Goal: Find specific page/section: Find specific page/section

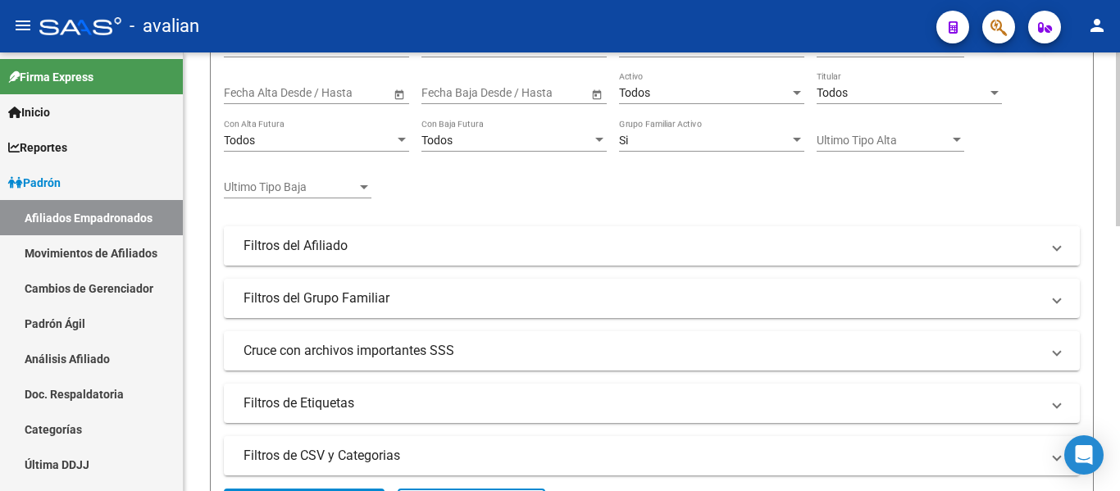
scroll to position [179, 0]
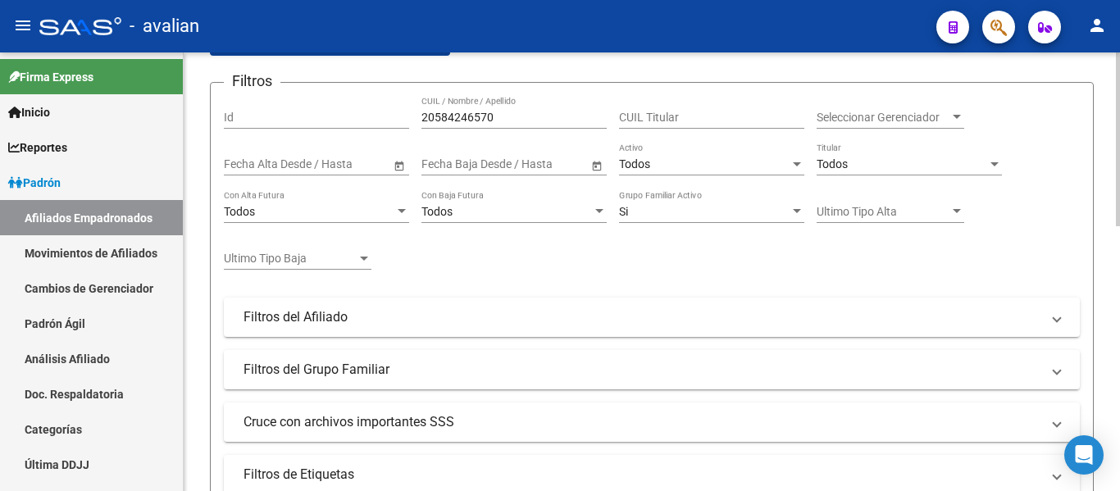
click at [527, 125] on div "20584246570 CUIL / Nombre / Apellido" at bounding box center [513, 112] width 185 height 33
click at [530, 121] on input "20584246570" at bounding box center [513, 118] width 185 height 14
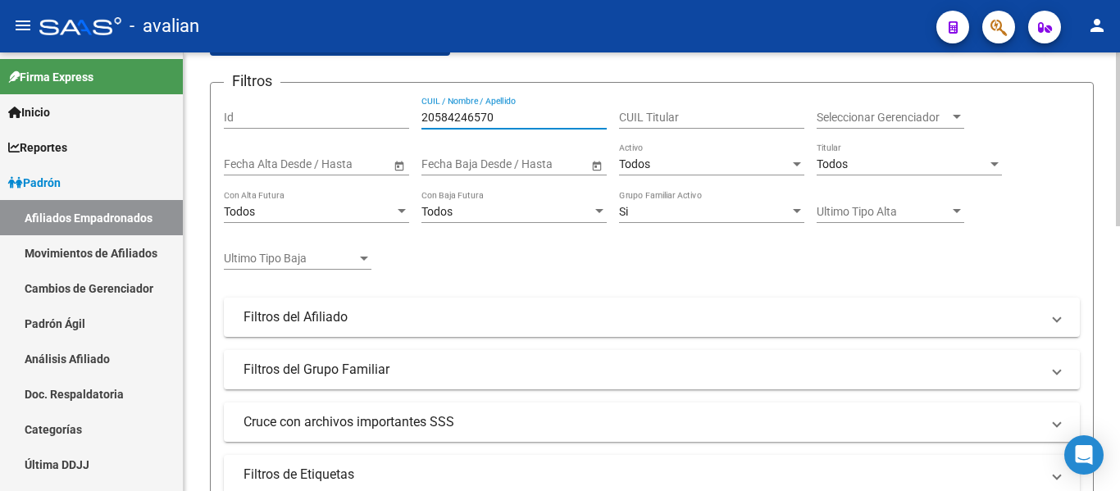
paste input "41321452"
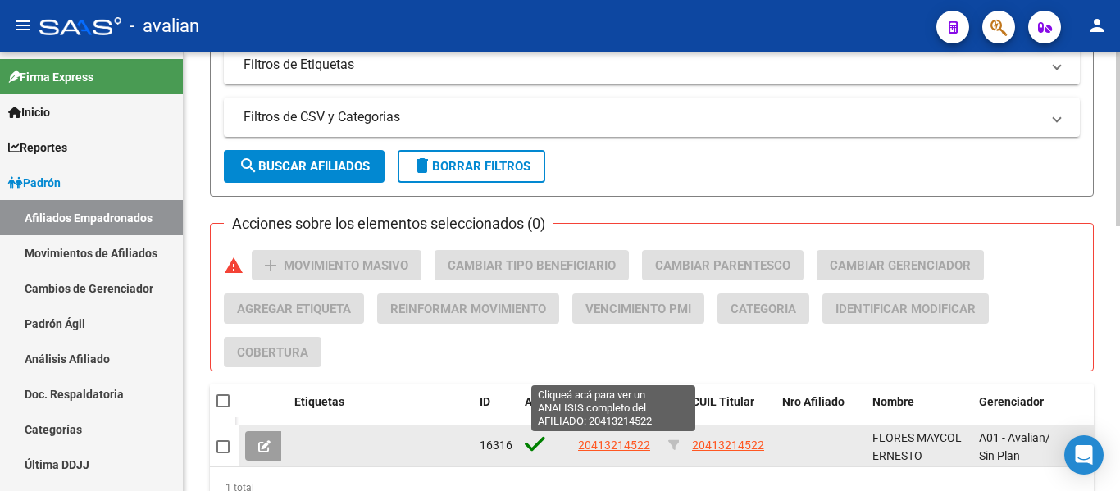
type input "41321452"
click at [638, 441] on span "20413214522" at bounding box center [614, 445] width 72 height 13
type textarea "20413214522"
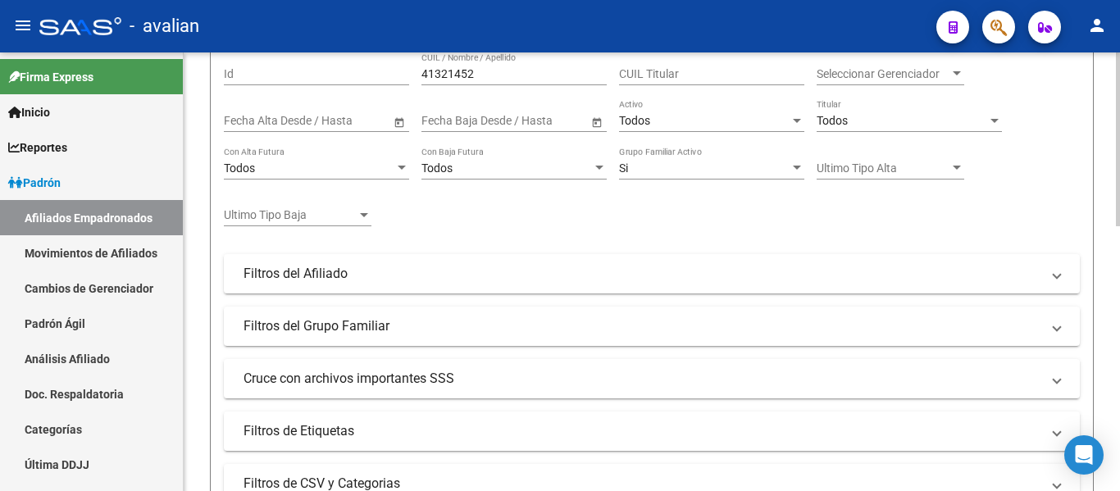
scroll to position [97, 0]
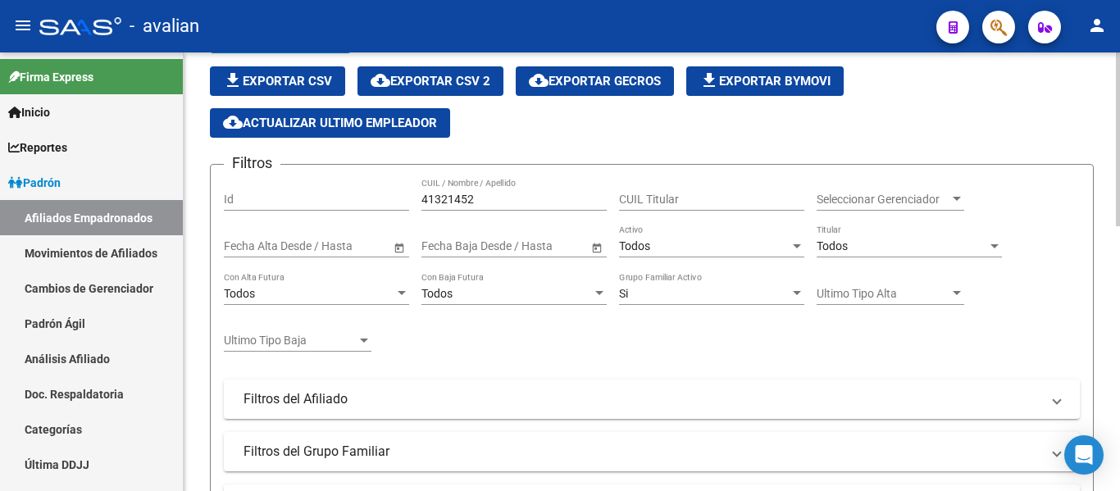
click at [509, 198] on input "41321452" at bounding box center [513, 200] width 185 height 14
paste input "29055626"
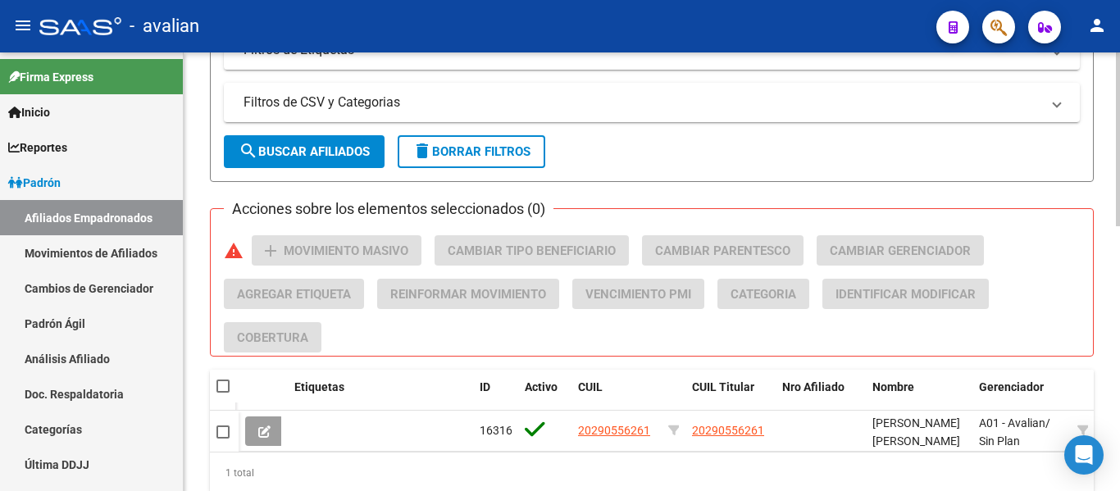
scroll to position [671, 0]
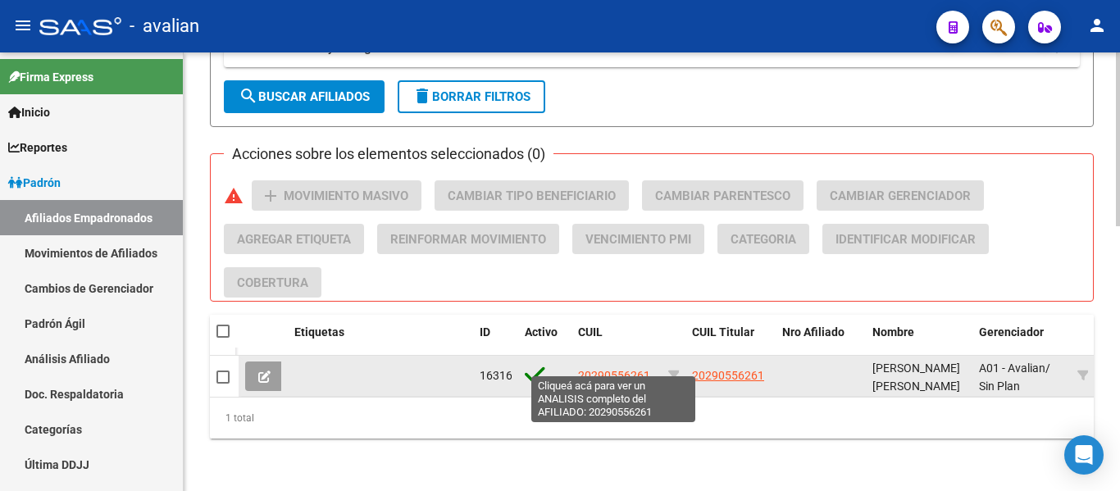
type input "29055626"
click at [611, 369] on span "20290556261" at bounding box center [614, 375] width 72 height 13
type textarea "20290556261"
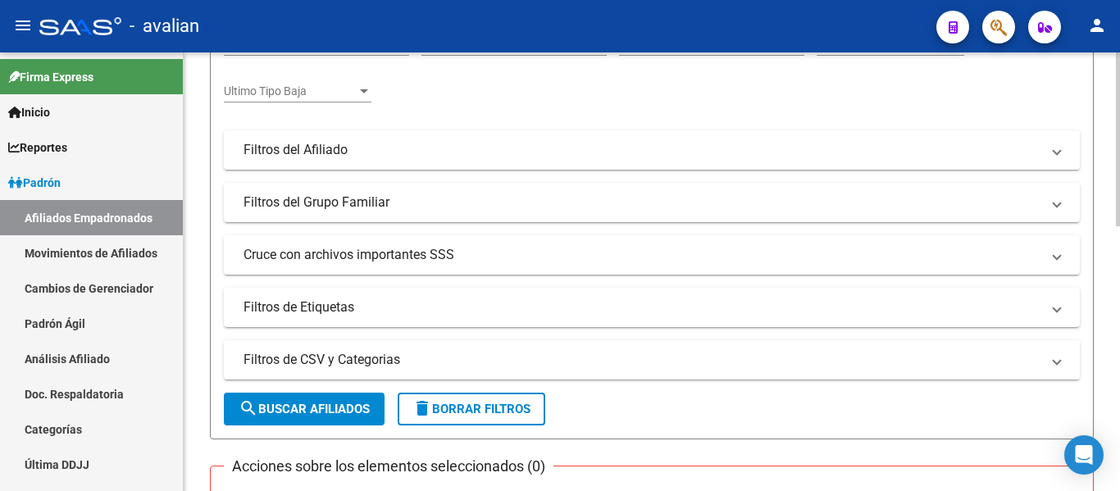
scroll to position [179, 0]
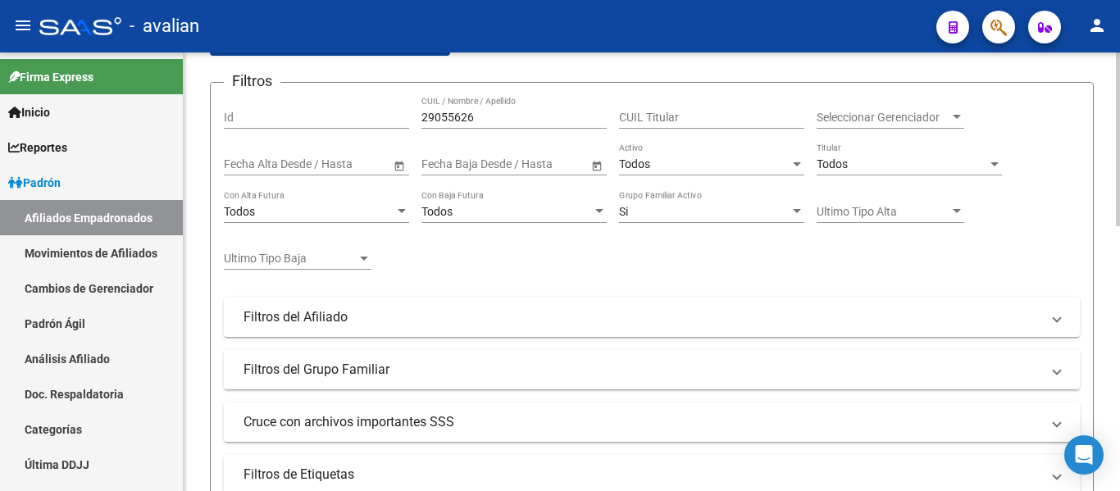
click at [493, 115] on input "29055626" at bounding box center [513, 118] width 185 height 14
paste input "37758021"
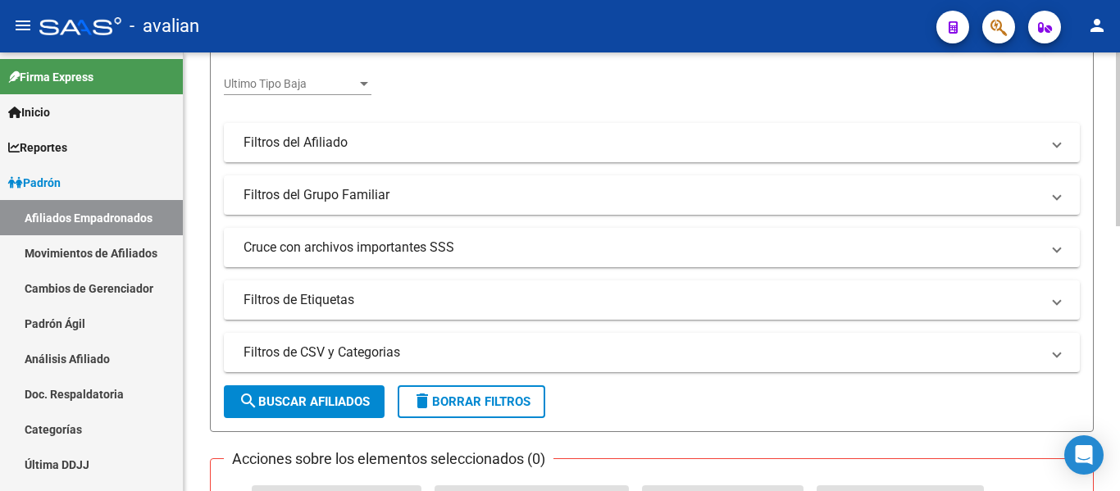
scroll to position [671, 0]
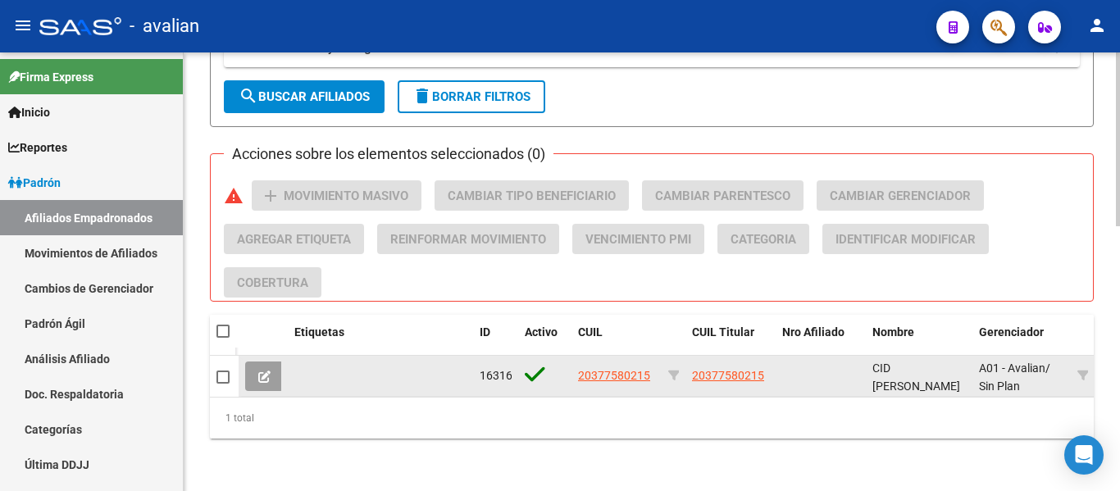
type input "37758021"
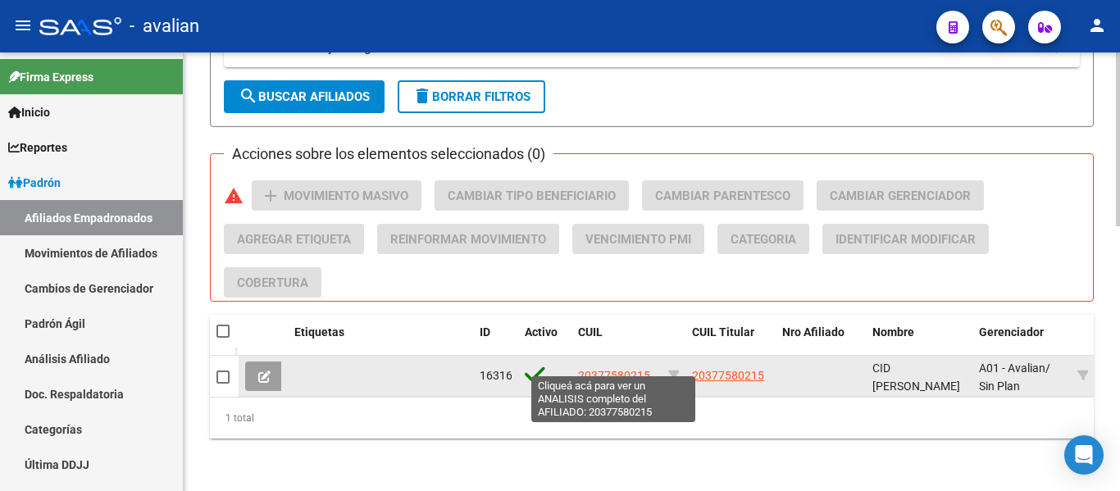
click at [629, 369] on span "20377580215" at bounding box center [614, 375] width 72 height 13
type textarea "20377580215"
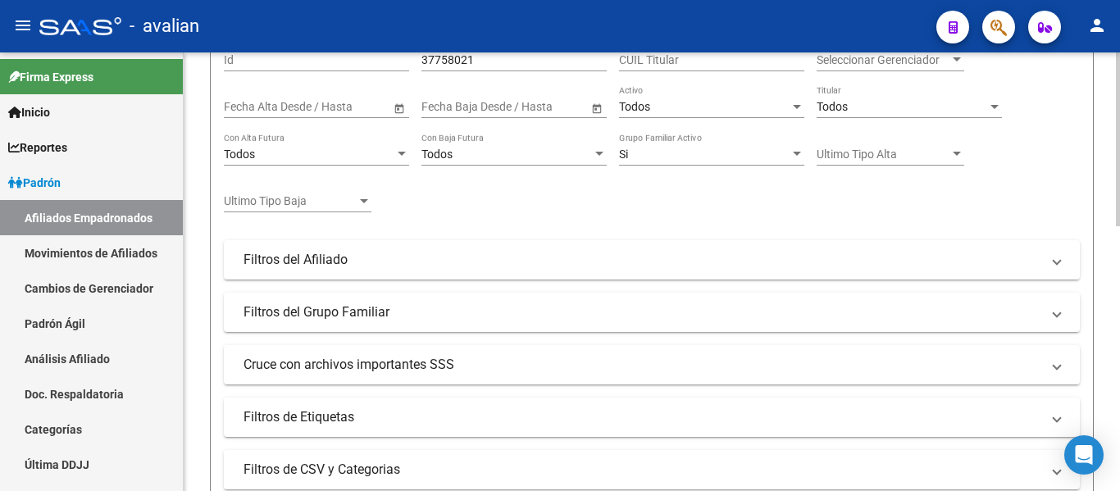
scroll to position [97, 0]
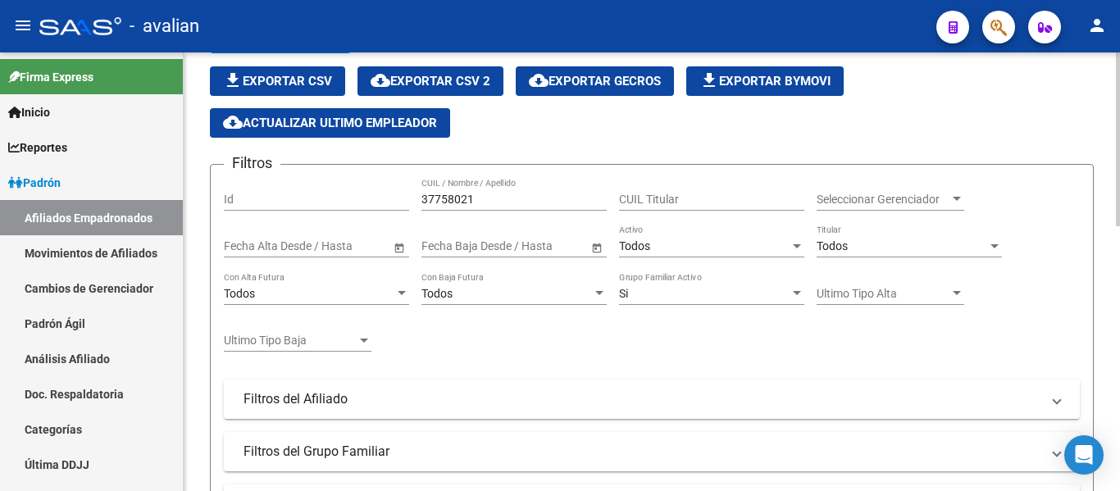
click at [551, 203] on input "37758021" at bounding box center [513, 200] width 185 height 14
paste input "3125632"
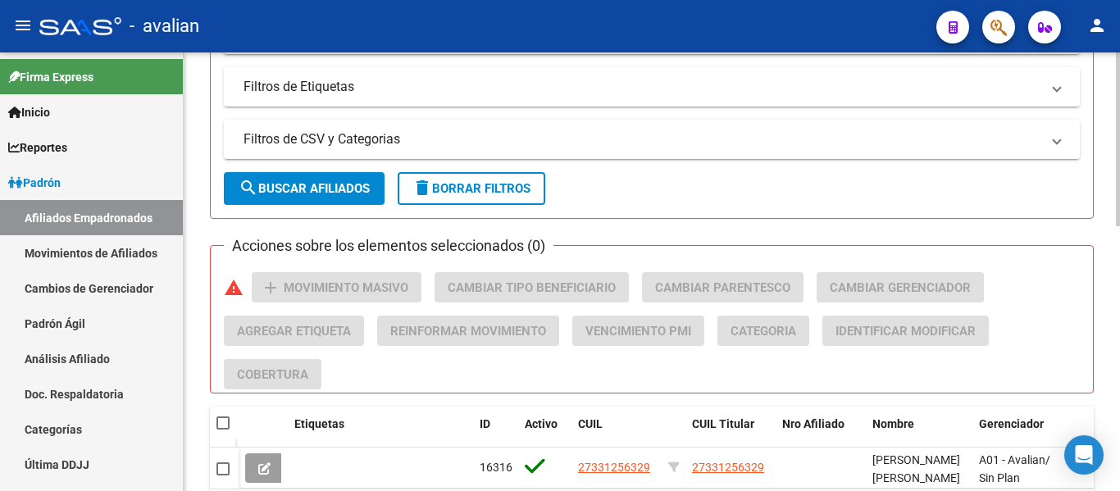
scroll to position [671, 0]
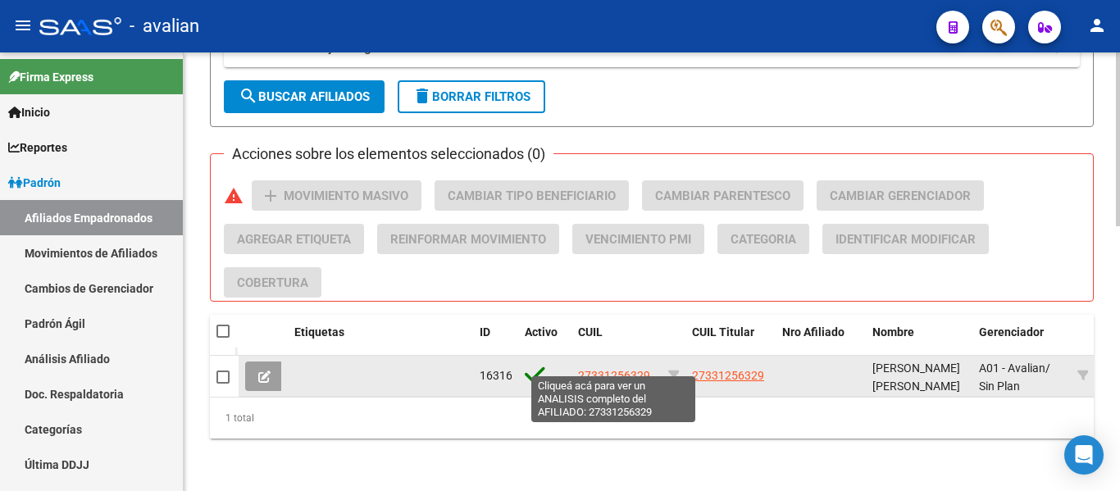
type input "33125632"
click at [618, 369] on span "27331256329" at bounding box center [614, 375] width 72 height 13
type textarea "27331256329"
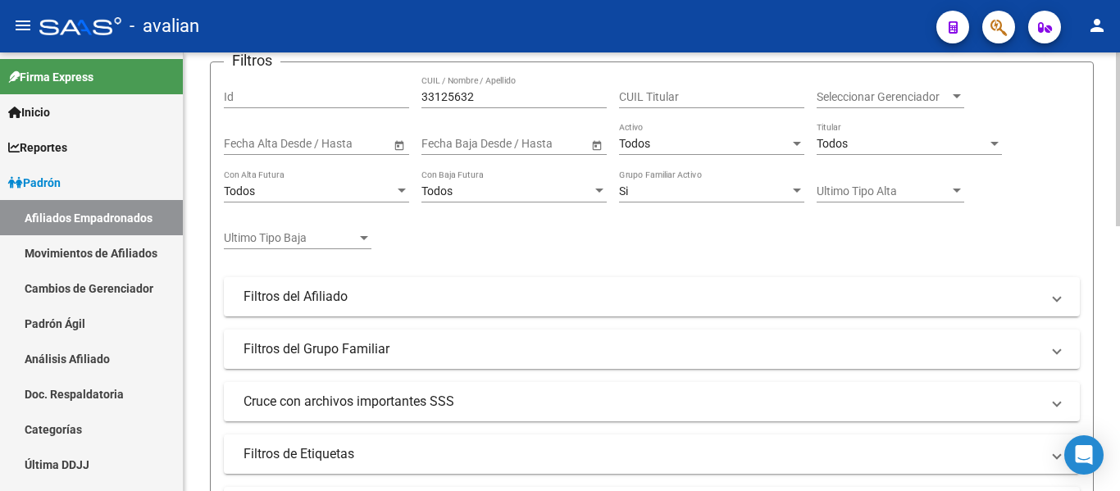
scroll to position [97, 0]
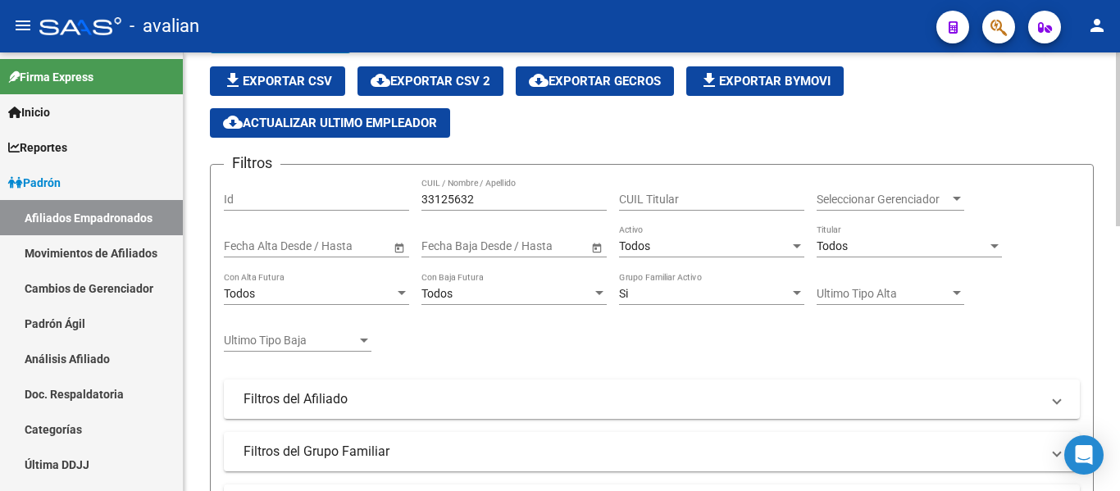
click at [499, 210] on div "33125632 CUIL / Nombre / Apellido" at bounding box center [513, 194] width 185 height 33
click at [500, 194] on input "33125632" at bounding box center [513, 200] width 185 height 14
paste input "41764457"
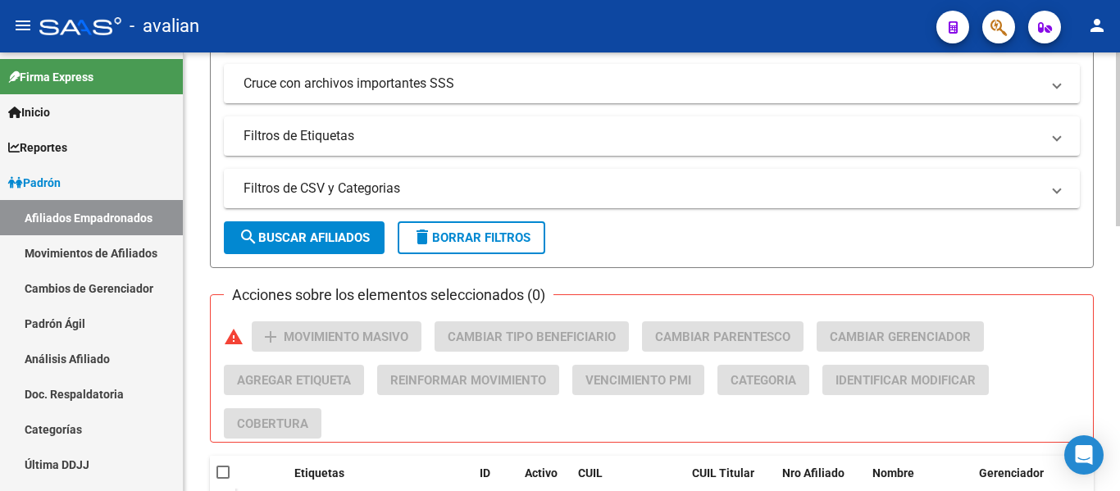
scroll to position [671, 0]
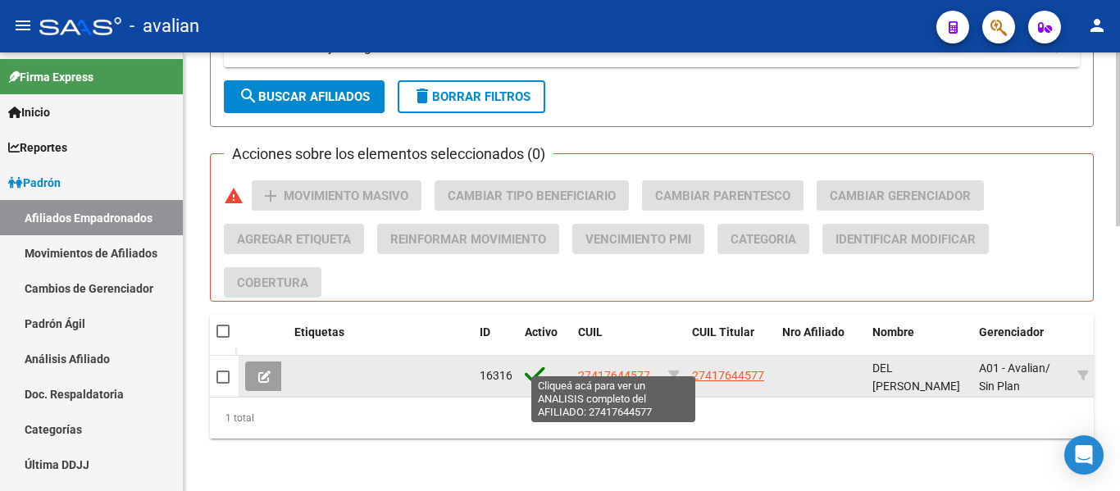
type input "41764457"
click at [630, 369] on span "27417644577" at bounding box center [614, 375] width 72 height 13
type textarea "27417644577"
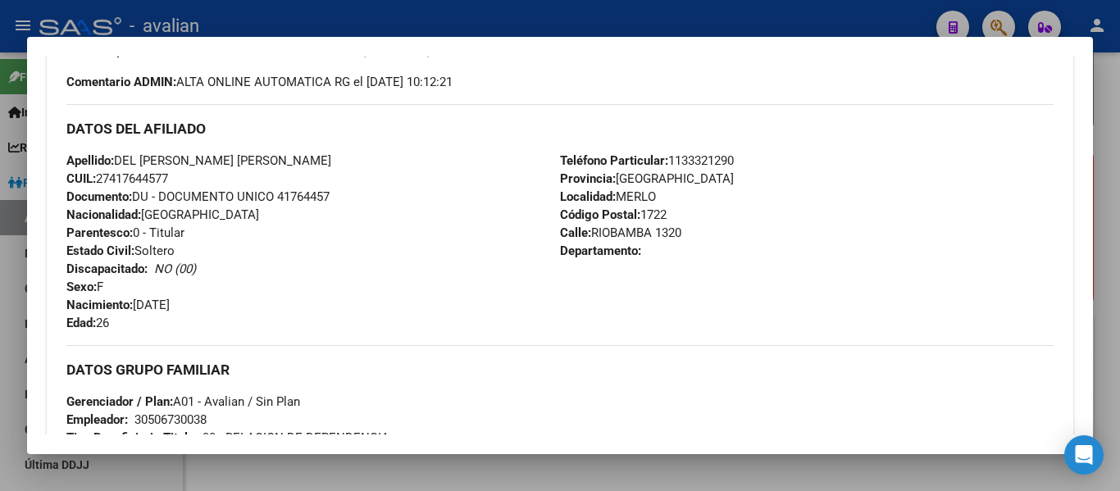
scroll to position [500, 0]
